Goal: Book appointment/travel/reservation

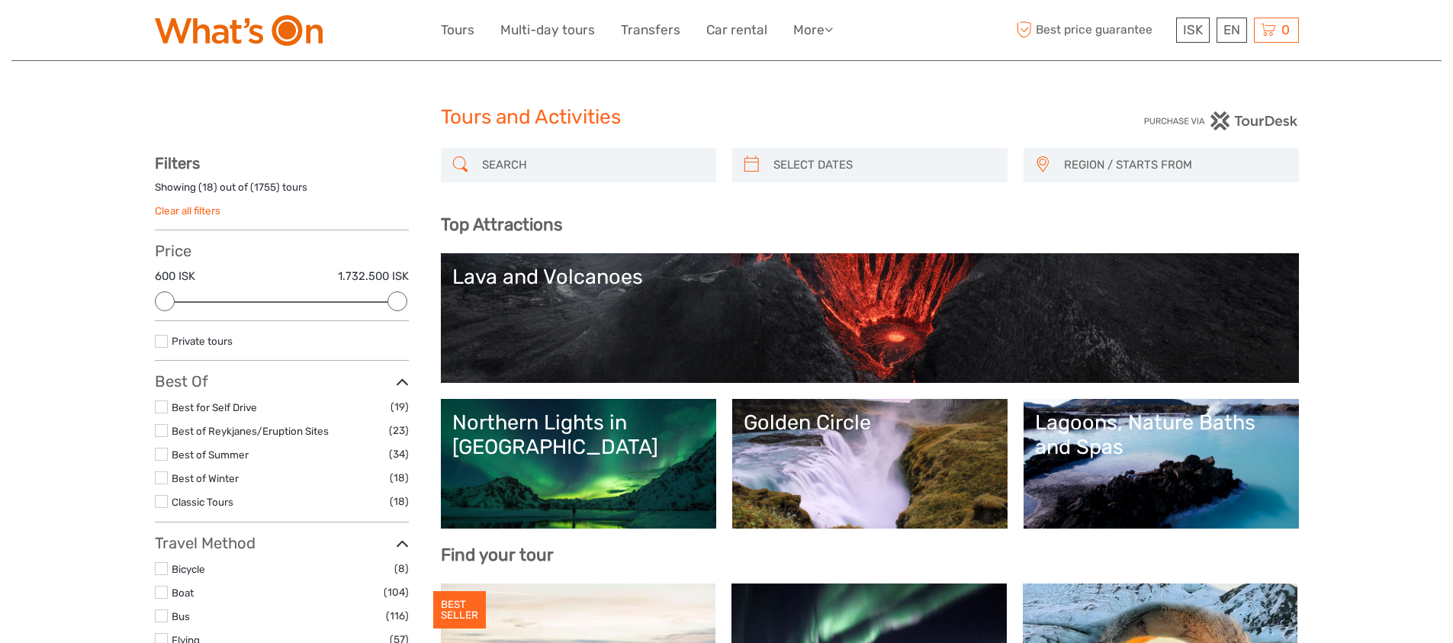
select select
click at [515, 165] on input "search" at bounding box center [592, 165] width 233 height 27
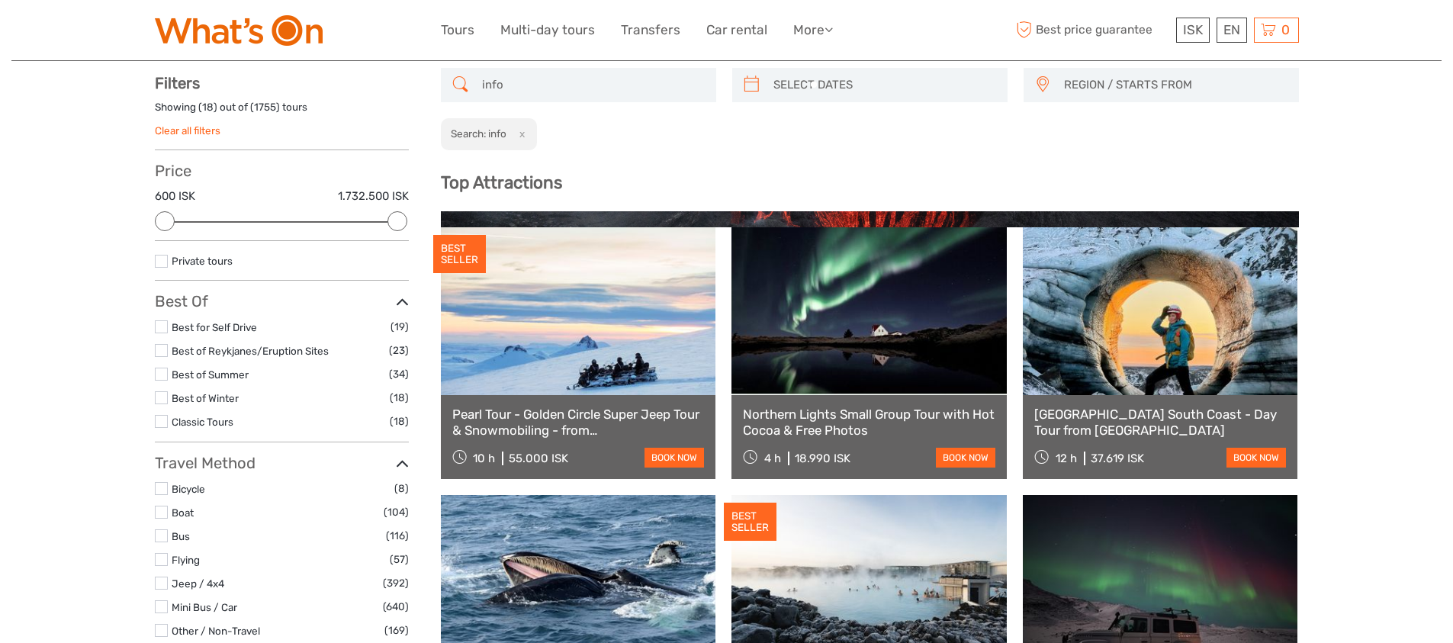
scroll to position [86, 0]
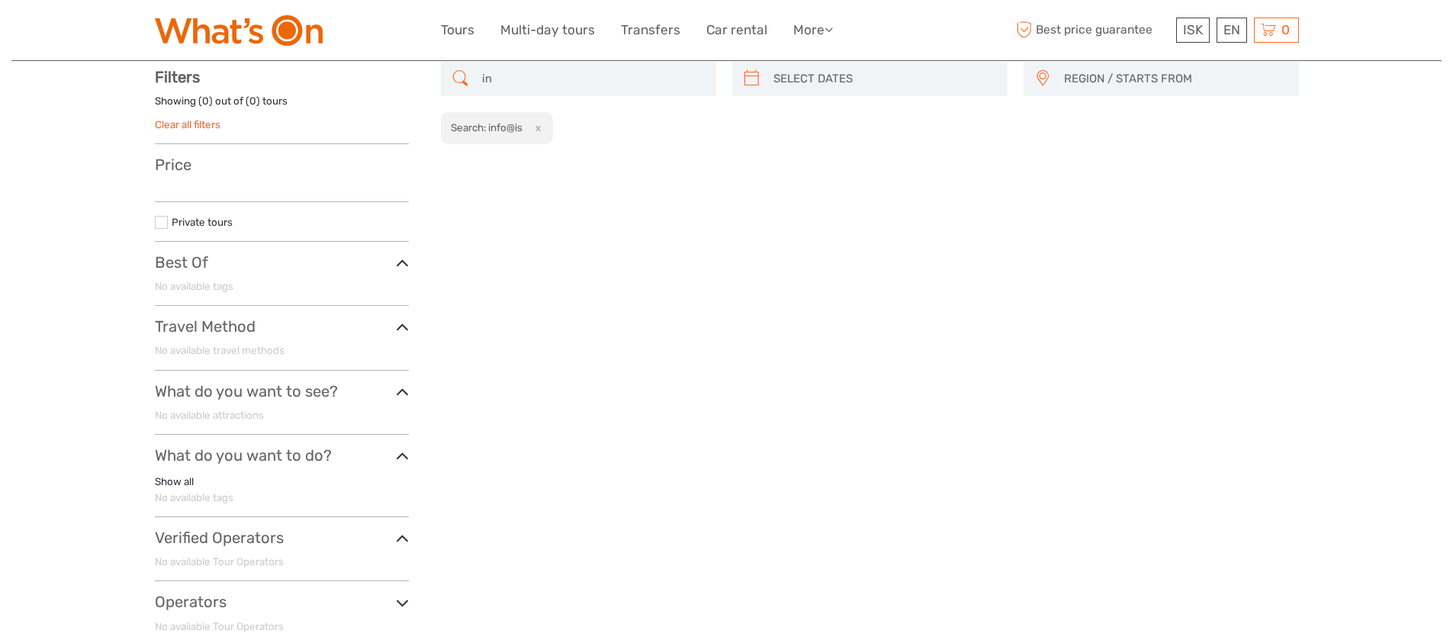
type input "i"
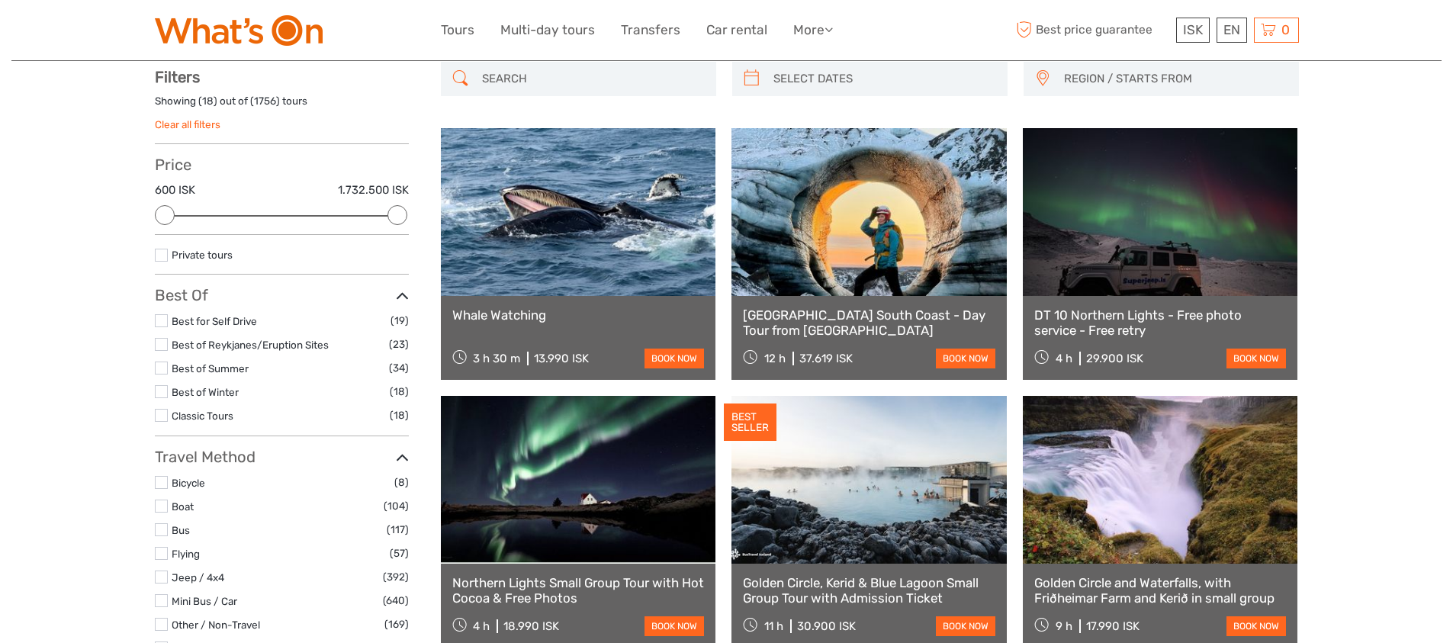
click at [506, 76] on input "search" at bounding box center [592, 79] width 233 height 27
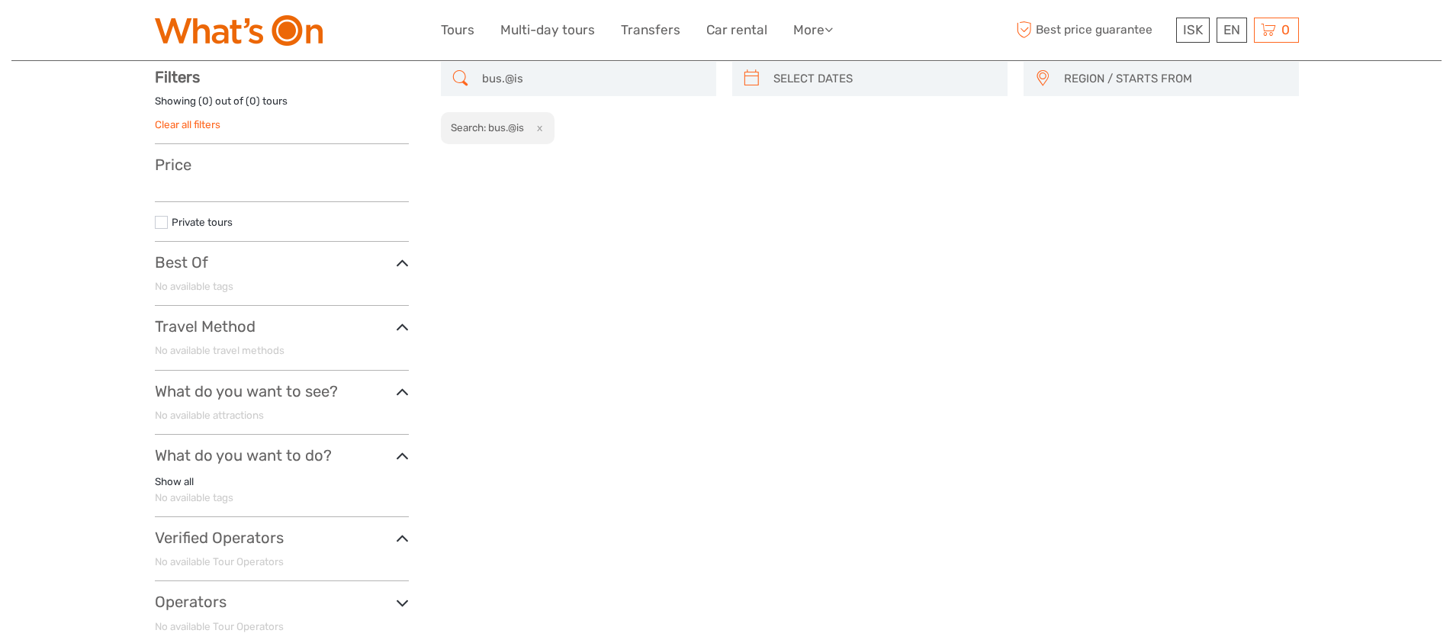
type input "bus.@is"
click at [492, 128] on h2 "Search: bus.@is" at bounding box center [487, 127] width 73 height 12
click at [756, 80] on icon at bounding box center [752, 78] width 16 height 24
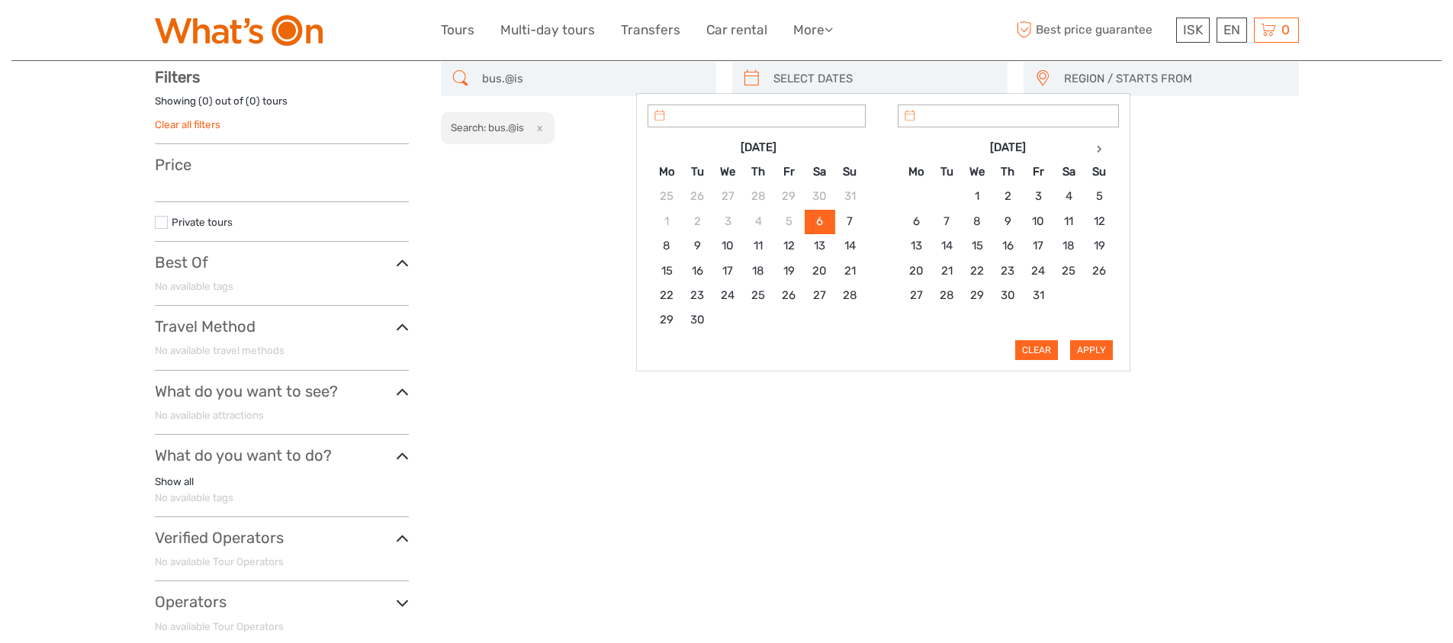
type input "[DATE]"
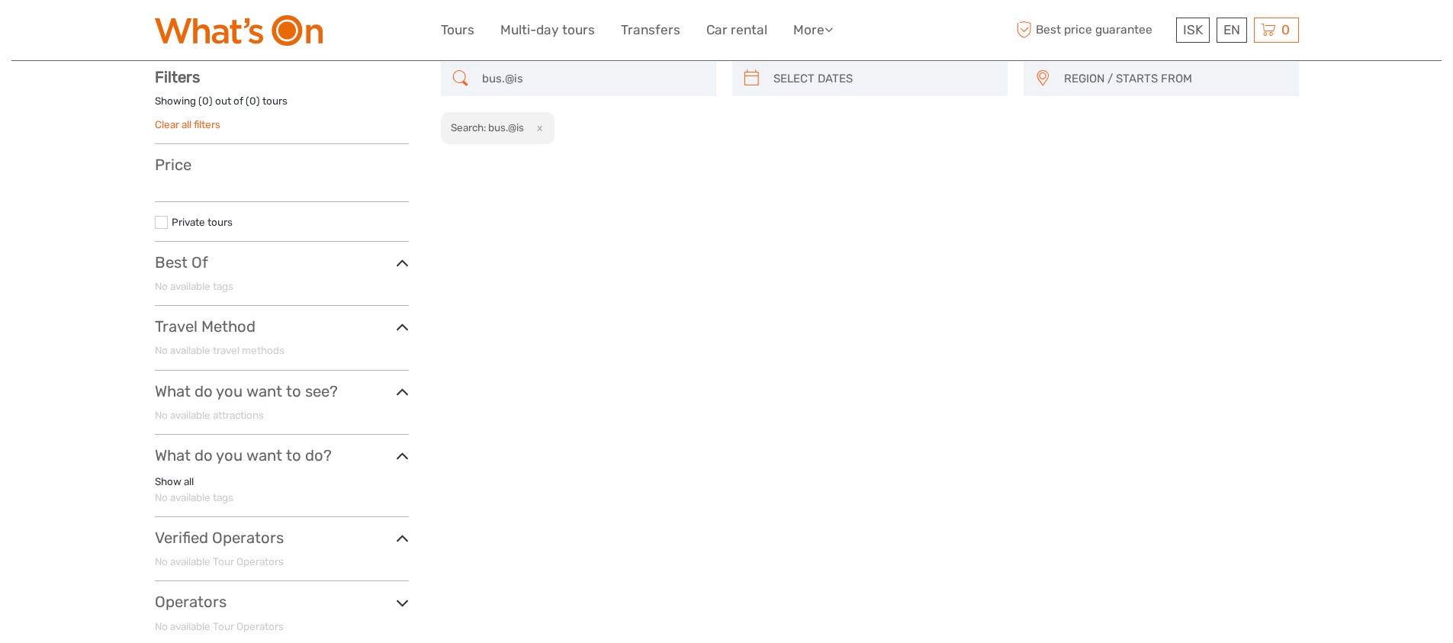
click at [906, 405] on div "bus.@is REGION / STARTS FROM [GEOGRAPHIC_DATA] East North Northeast [GEOGRAPHIC…" at bounding box center [870, 360] width 858 height 596
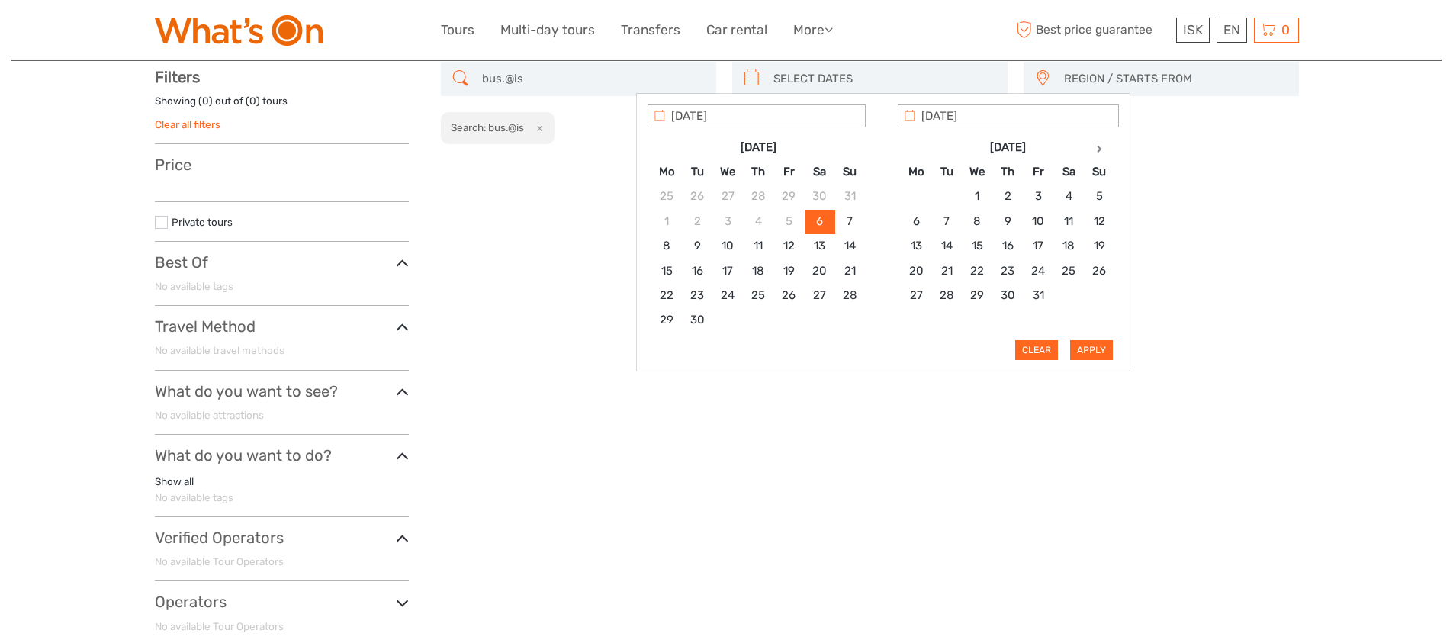
click at [803, 78] on input "search" at bounding box center [883, 79] width 233 height 27
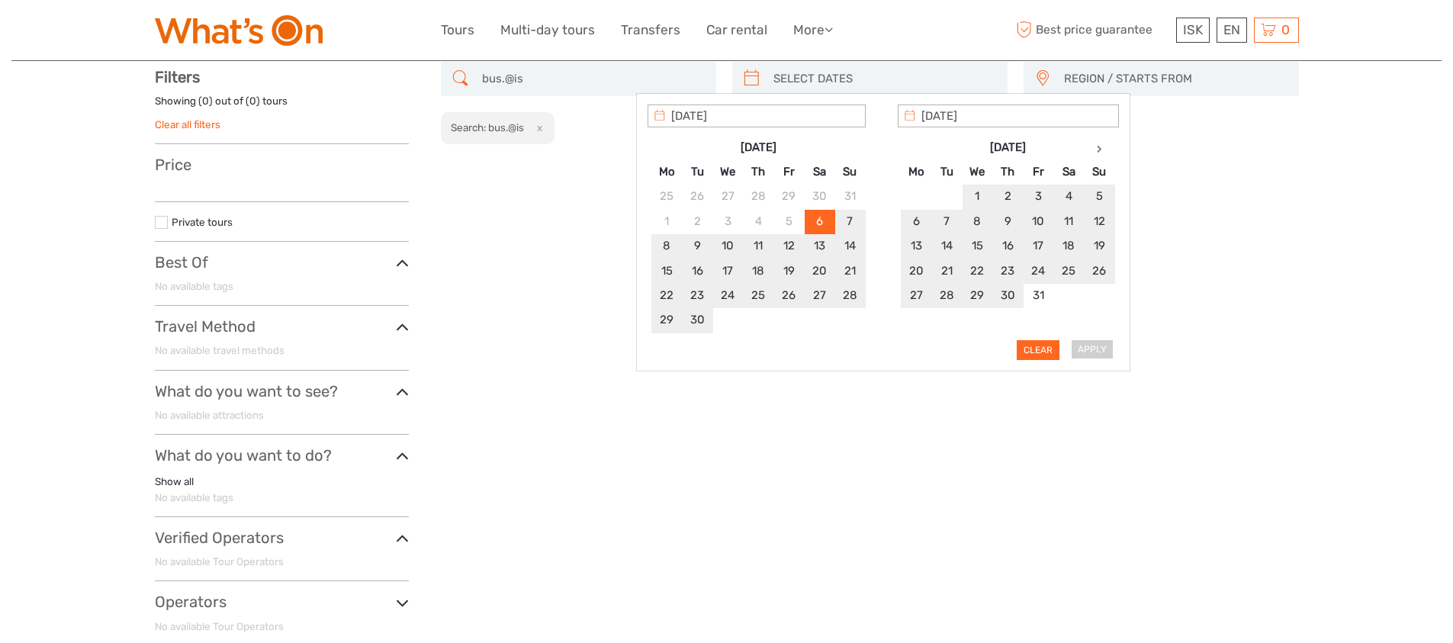
click at [1088, 346] on div "Apply Clear" at bounding box center [883, 232] width 471 height 256
type input "[DATE]"
click at [1053, 397] on div "bus.@is REGION / STARTS FROM [GEOGRAPHIC_DATA] East North Northeast [GEOGRAPHIC…" at bounding box center [870, 360] width 858 height 596
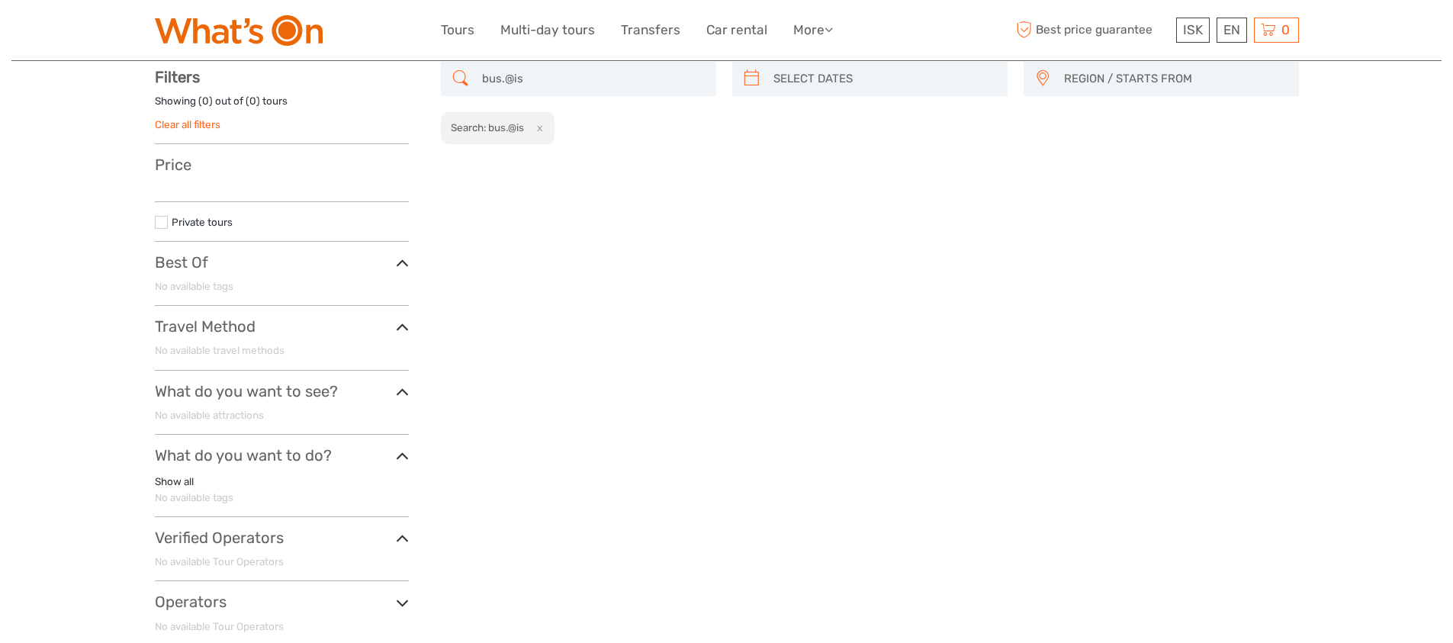
click at [464, 79] on icon at bounding box center [460, 78] width 16 height 24
click at [535, 82] on input "bus.@is" at bounding box center [592, 79] width 233 height 27
